Goal: Task Accomplishment & Management: Manage account settings

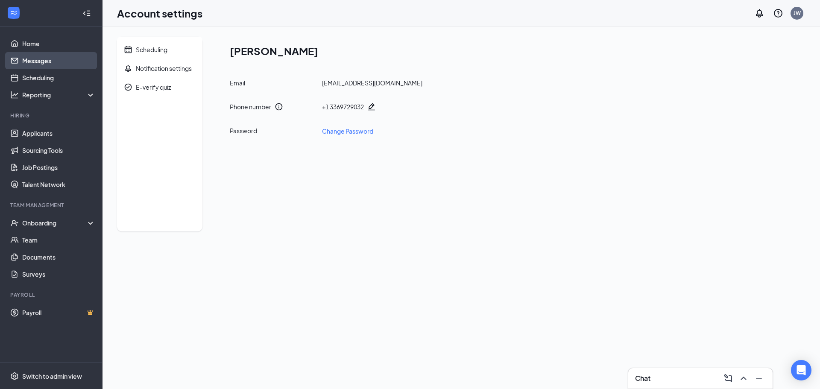
click at [56, 56] on link "Messages" at bounding box center [58, 60] width 73 height 17
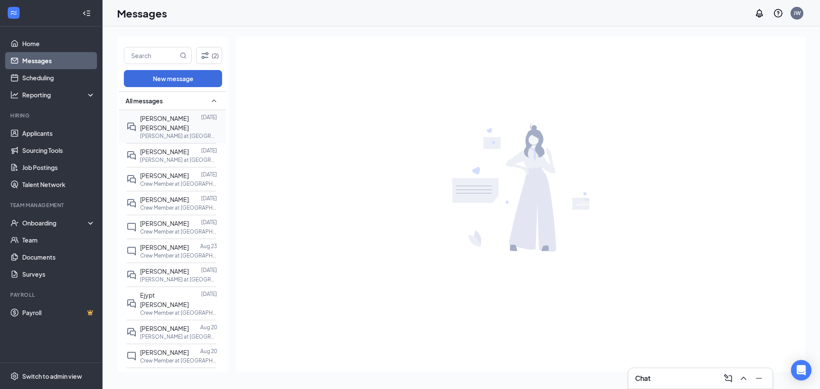
click at [153, 123] on div "[PERSON_NAME] [PERSON_NAME]" at bounding box center [170, 123] width 61 height 19
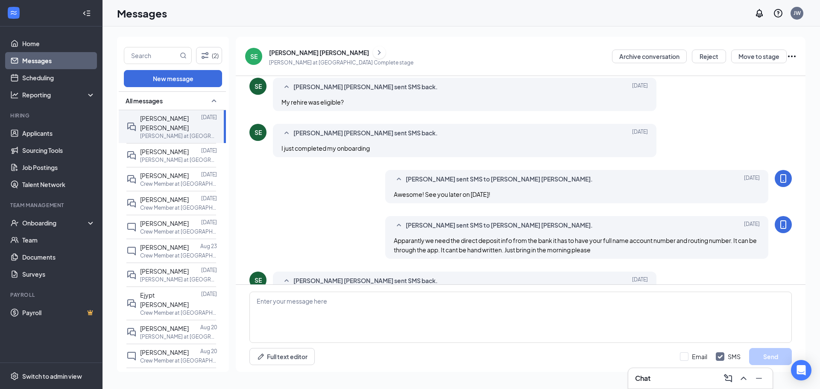
click at [279, 59] on p "[PERSON_NAME] at [GEOGRAPHIC_DATA] Complete stage" at bounding box center [341, 62] width 144 height 7
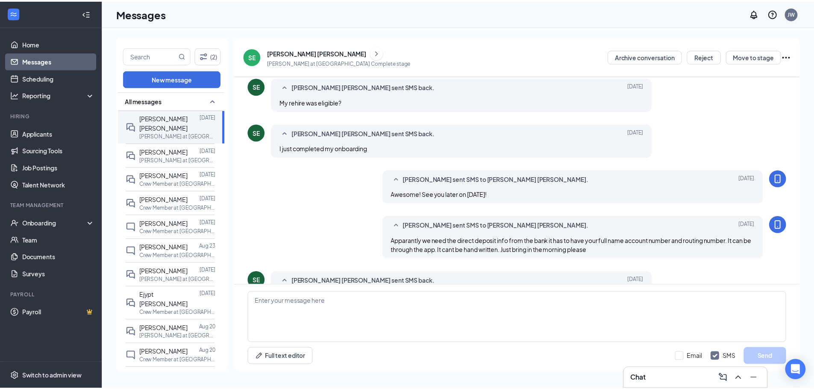
scroll to position [193, 0]
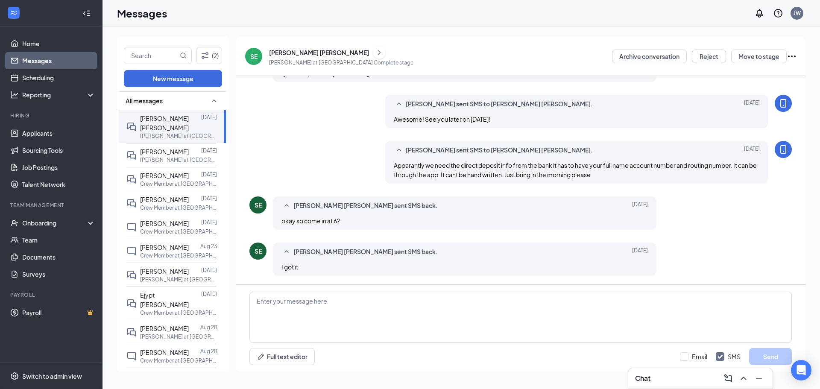
click at [281, 53] on div "[PERSON_NAME] [PERSON_NAME]" at bounding box center [319, 52] width 100 height 9
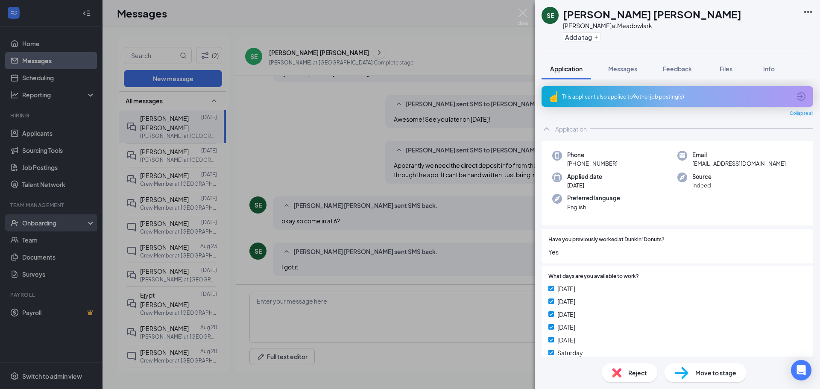
drag, startPoint x: 46, startPoint y: 164, endPoint x: 32, endPoint y: 220, distance: 57.8
click at [45, 168] on div "[PERSON_NAME] [PERSON_NAME] at Meadowlark Add a tag Application Messages Feedba…" at bounding box center [410, 194] width 820 height 389
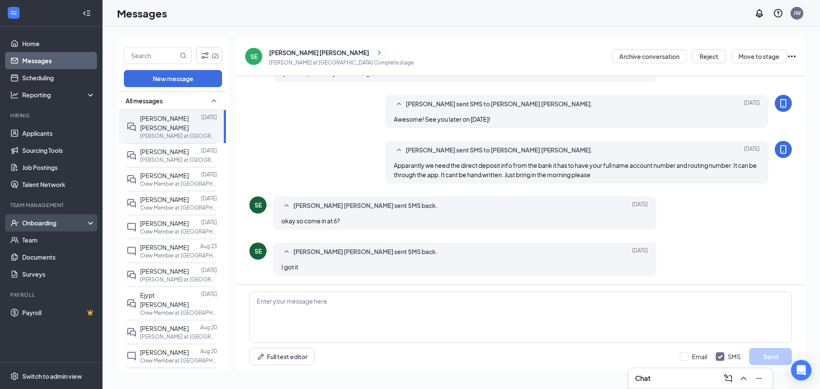
click at [32, 220] on div "Onboarding" at bounding box center [55, 223] width 66 height 9
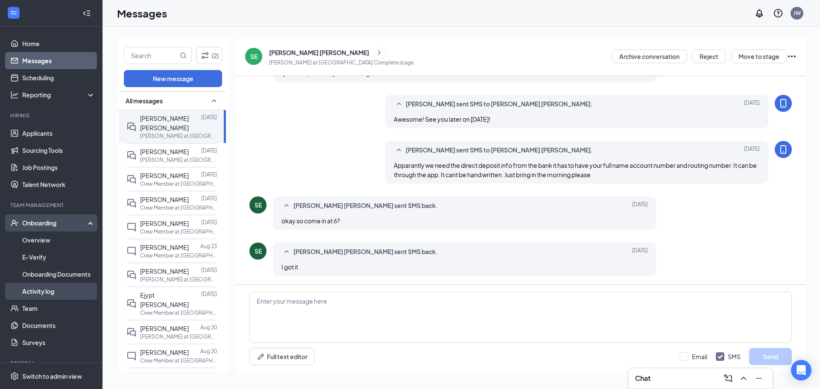
click at [35, 288] on link "Activity log" at bounding box center [58, 291] width 73 height 17
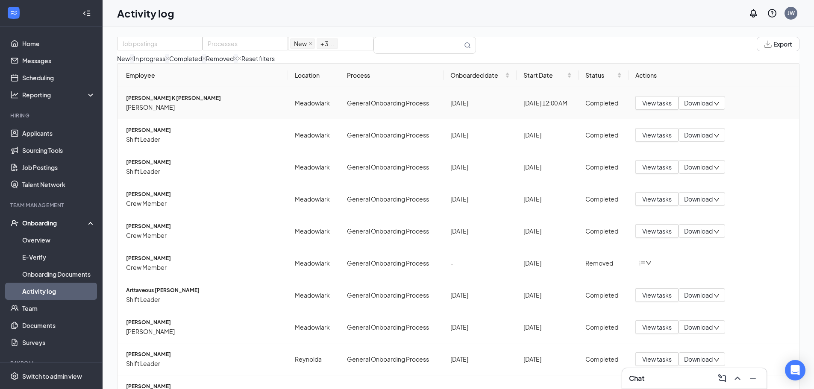
click at [166, 103] on span "[PERSON_NAME] K [PERSON_NAME]" at bounding box center [203, 98] width 155 height 9
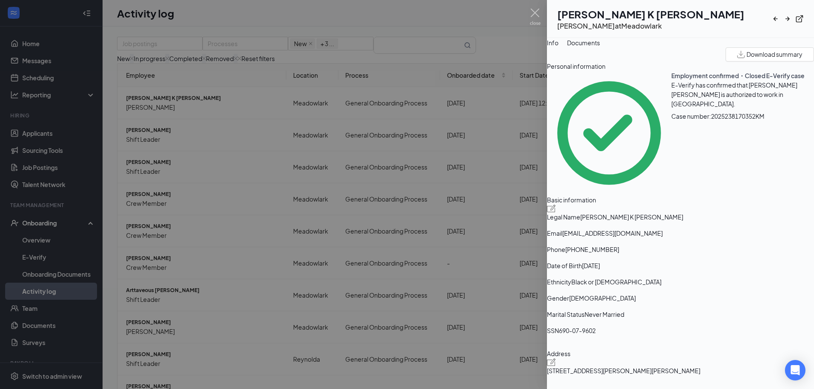
click at [600, 47] on div "Documents" at bounding box center [583, 42] width 33 height 9
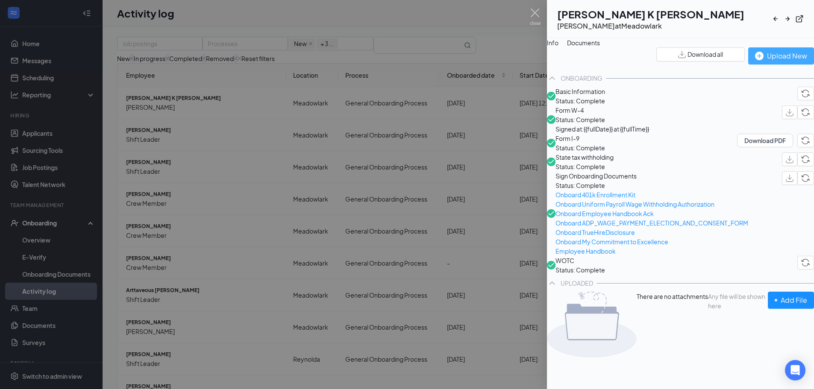
click at [755, 61] on div "Upload New" at bounding box center [781, 55] width 52 height 11
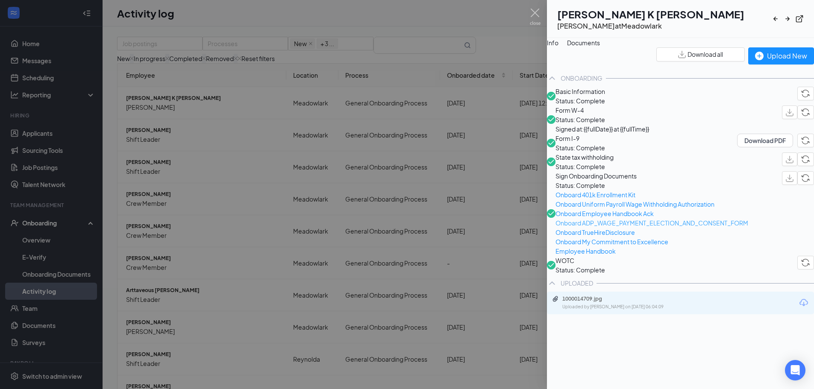
scroll to position [36, 0]
